Goal: Check status: Check status

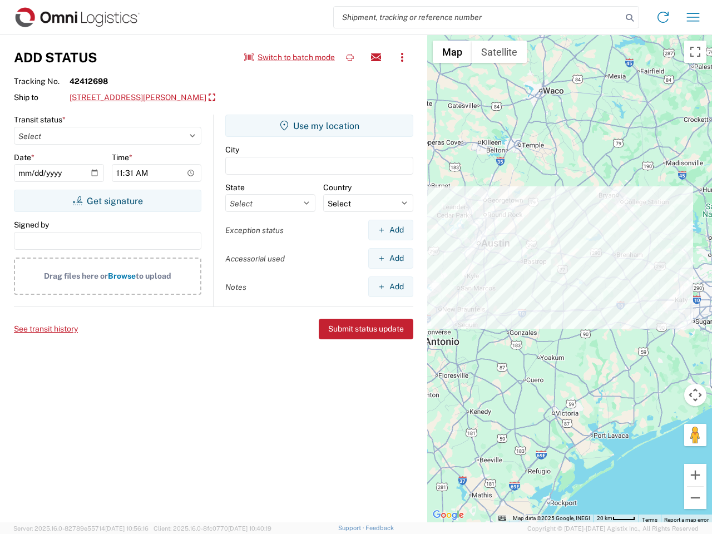
click at [478, 17] on input "search" at bounding box center [478, 17] width 288 height 21
click at [630, 18] on icon at bounding box center [630, 18] width 16 height 16
click at [663, 17] on icon at bounding box center [663, 17] width 18 height 18
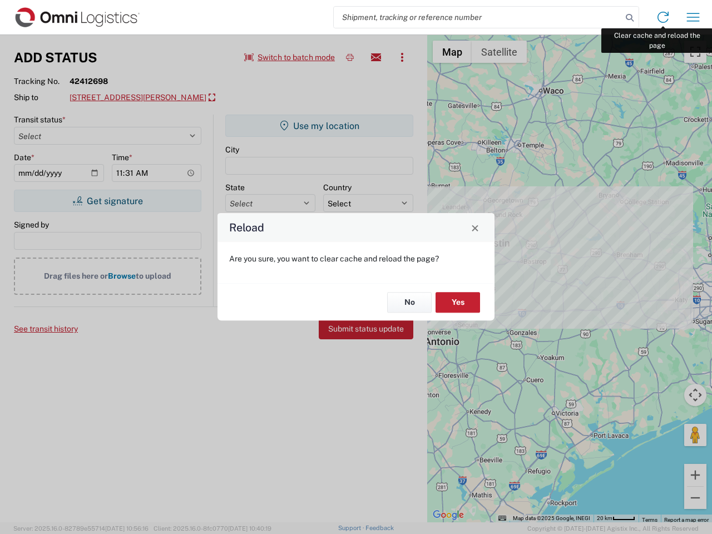
click at [693, 17] on div "Reload Are you sure, you want to clear cache and reload the page? No Yes" at bounding box center [356, 267] width 712 height 534
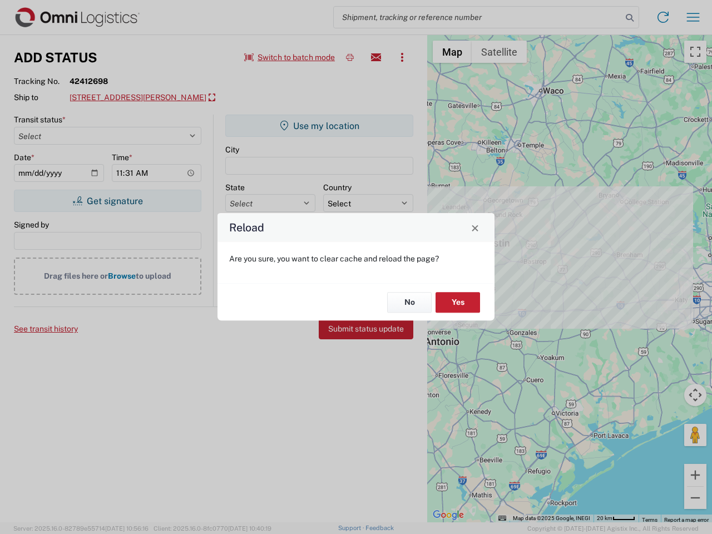
click at [290, 57] on div "Reload Are you sure, you want to clear cache and reload the page? No Yes" at bounding box center [356, 267] width 712 height 534
click at [350, 57] on div "Reload Are you sure, you want to clear cache and reload the page? No Yes" at bounding box center [356, 267] width 712 height 534
click at [376, 57] on div "Reload Are you sure, you want to clear cache and reload the page? No Yes" at bounding box center [356, 267] width 712 height 534
click at [402, 57] on div "Reload Are you sure, you want to clear cache and reload the page? No Yes" at bounding box center [356, 267] width 712 height 534
click at [166, 98] on div "Reload Are you sure, you want to clear cache and reload the page? No Yes" at bounding box center [356, 267] width 712 height 534
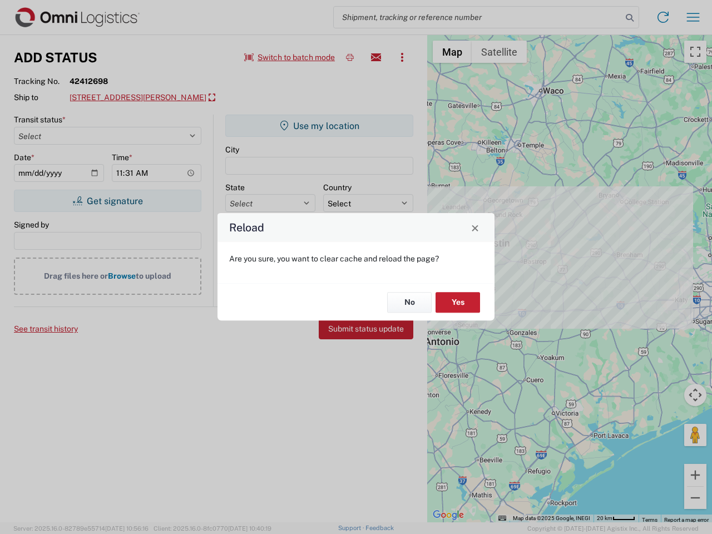
click at [107, 201] on div "Reload Are you sure, you want to clear cache and reload the page? No Yes" at bounding box center [356, 267] width 712 height 534
